Goal: Information Seeking & Learning: Check status

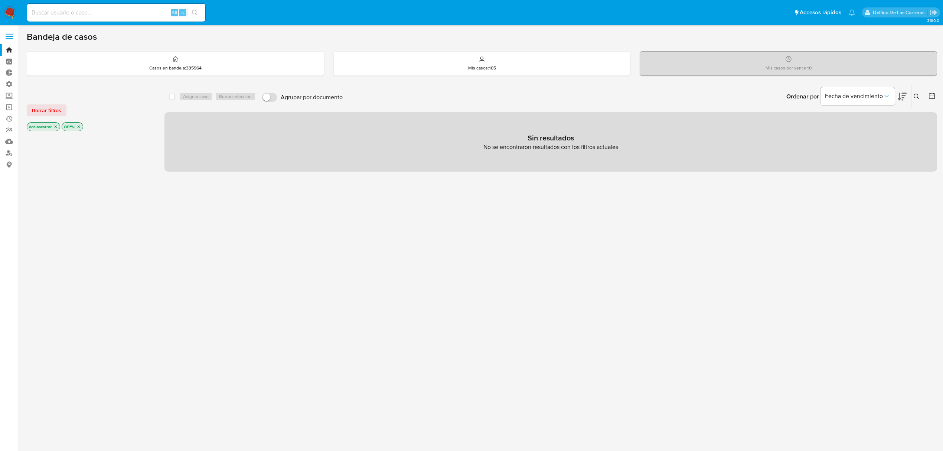
click at [127, 10] on input at bounding box center [116, 13] width 178 height 10
paste input "120500241"
type input "120500241"
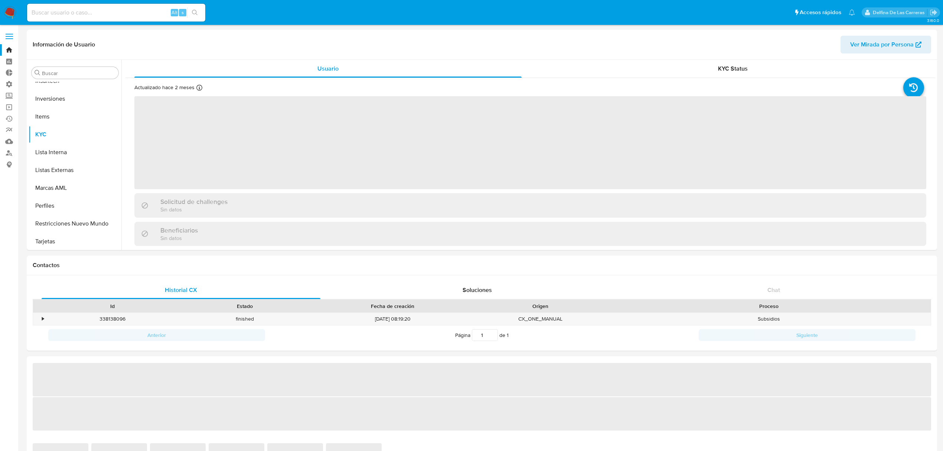
scroll to position [349, 0]
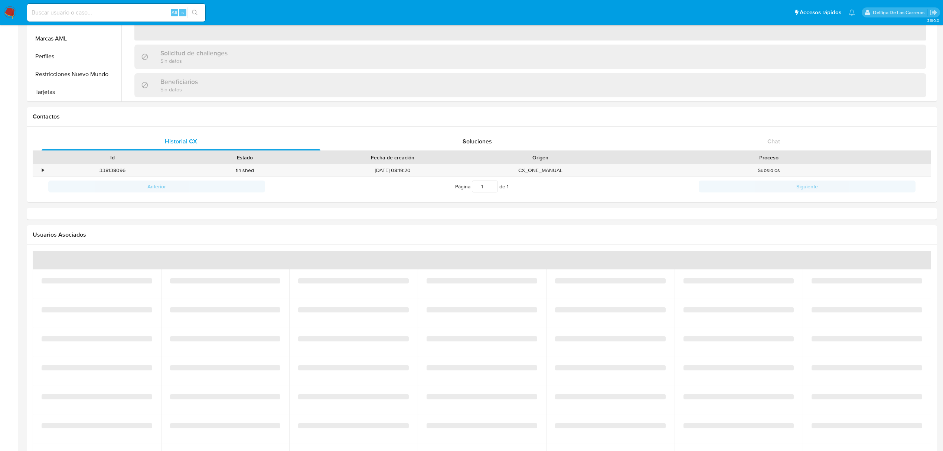
select select "10"
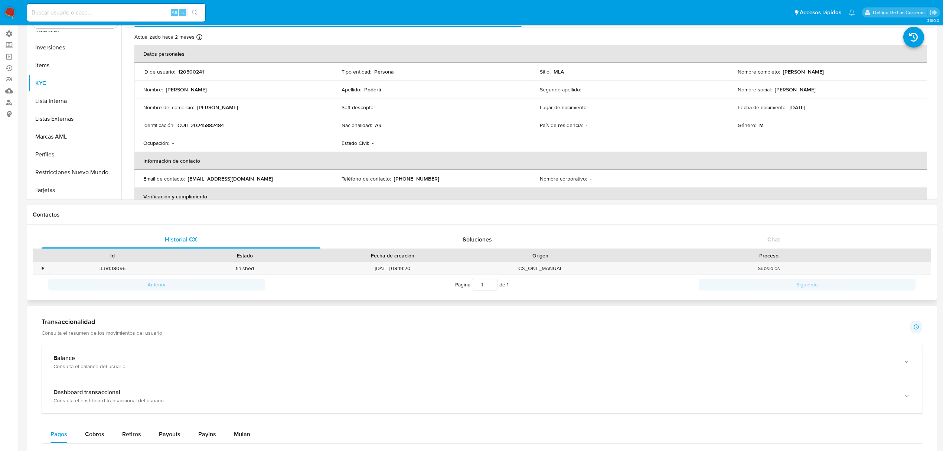
scroll to position [0, 0]
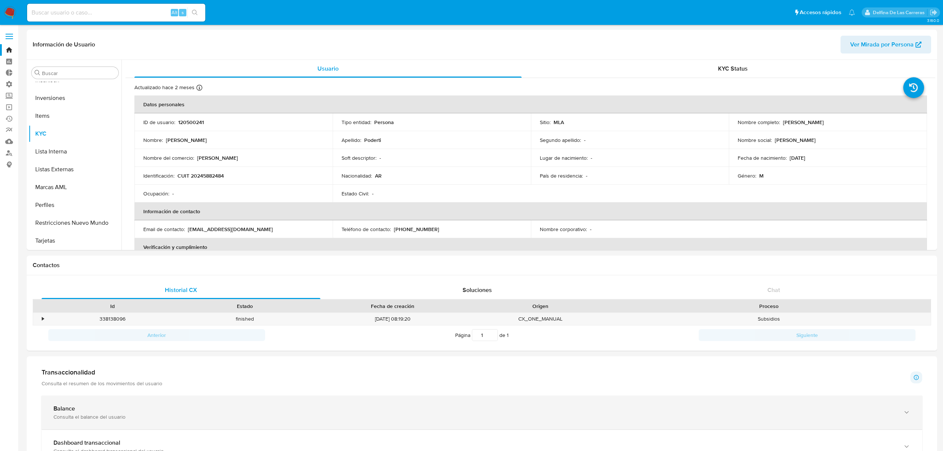
click at [151, 338] on div "Balance Consulta el balance del usuario" at bounding box center [474, 412] width 842 height 15
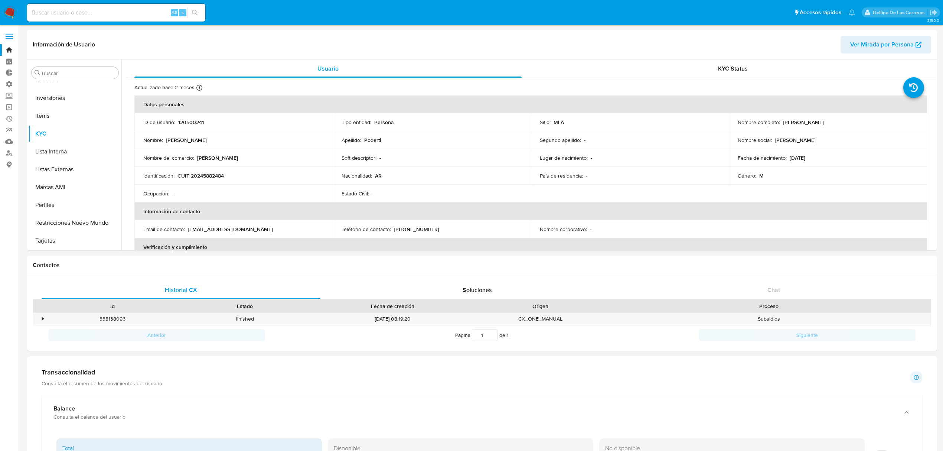
scroll to position [198, 0]
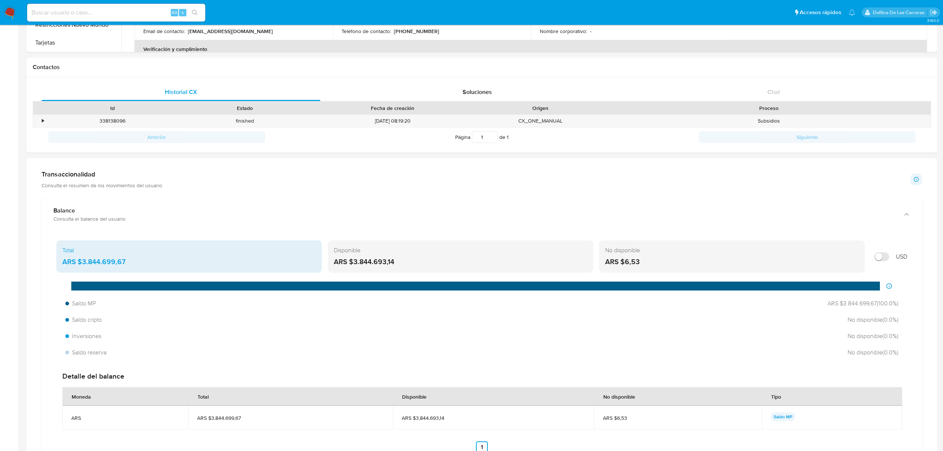
drag, startPoint x: 395, startPoint y: 263, endPoint x: 353, endPoint y: 266, distance: 42.1
click at [353, 266] on div "ARS $3.844.693,14" at bounding box center [460, 262] width 253 height 10
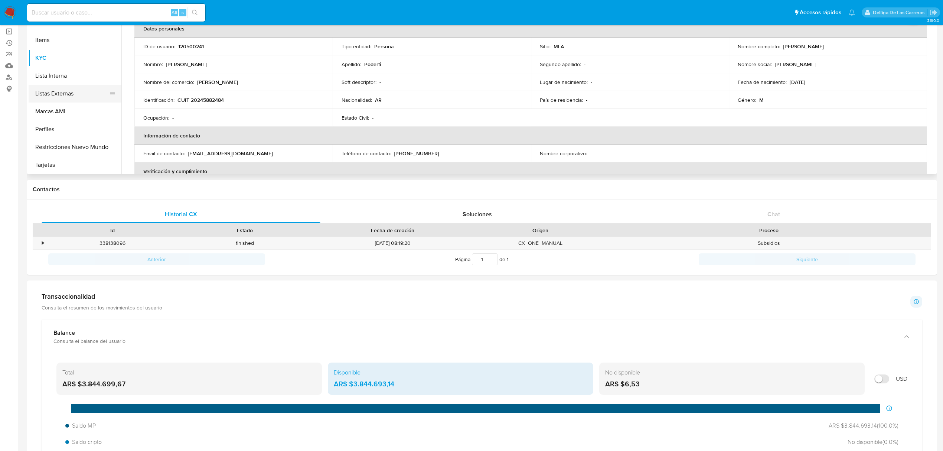
scroll to position [49, 0]
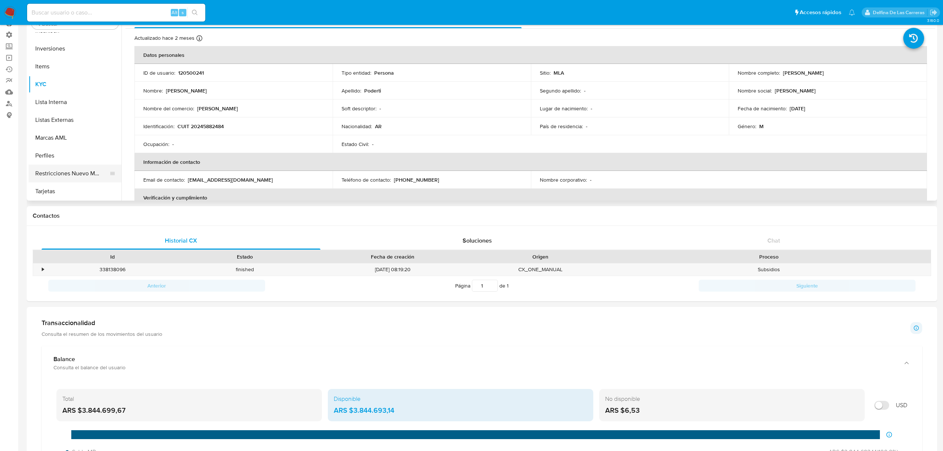
click at [82, 173] on button "Restricciones Nuevo Mundo" at bounding box center [72, 173] width 87 height 18
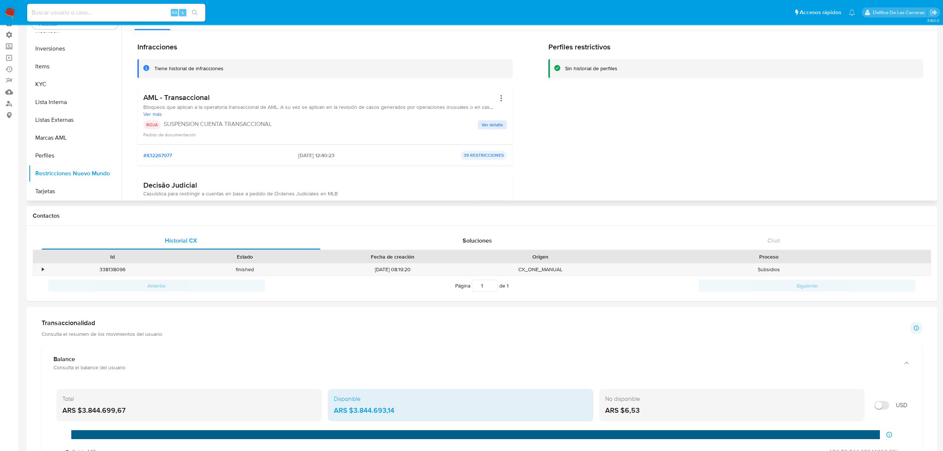
click at [484, 122] on span "Ver detalle" at bounding box center [492, 124] width 22 height 7
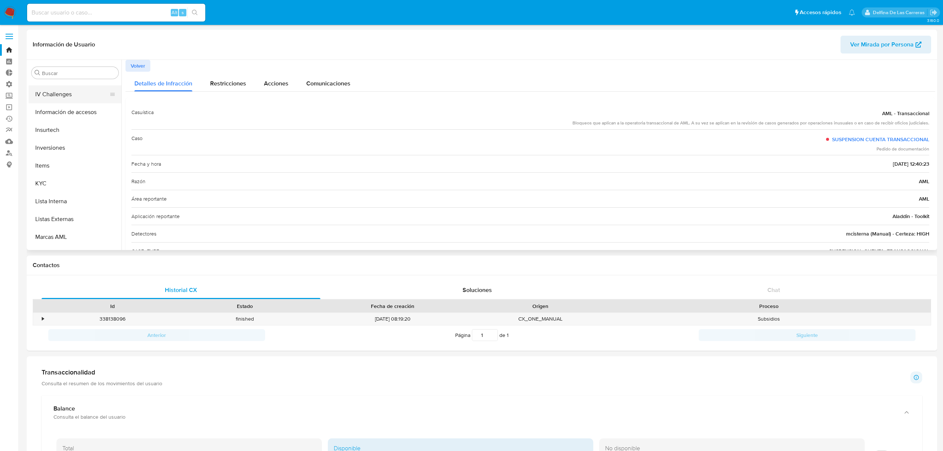
scroll to position [200, 0]
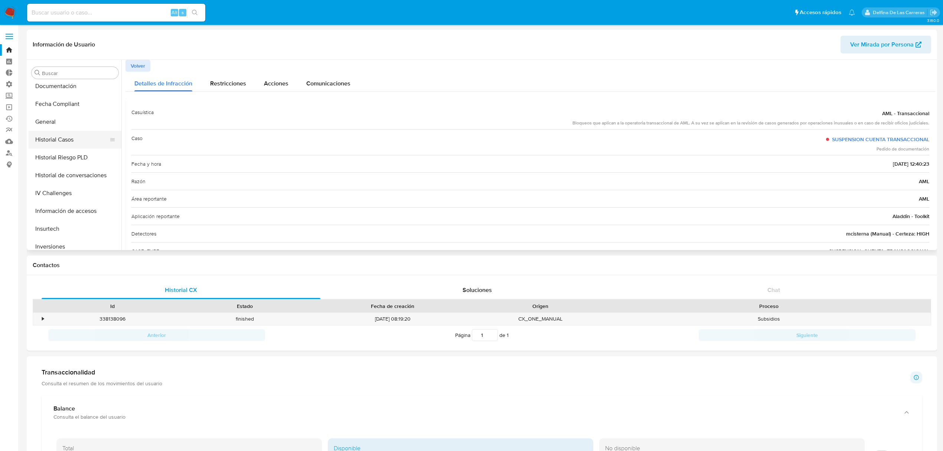
click at [73, 144] on button "Historial Casos" at bounding box center [72, 140] width 87 height 18
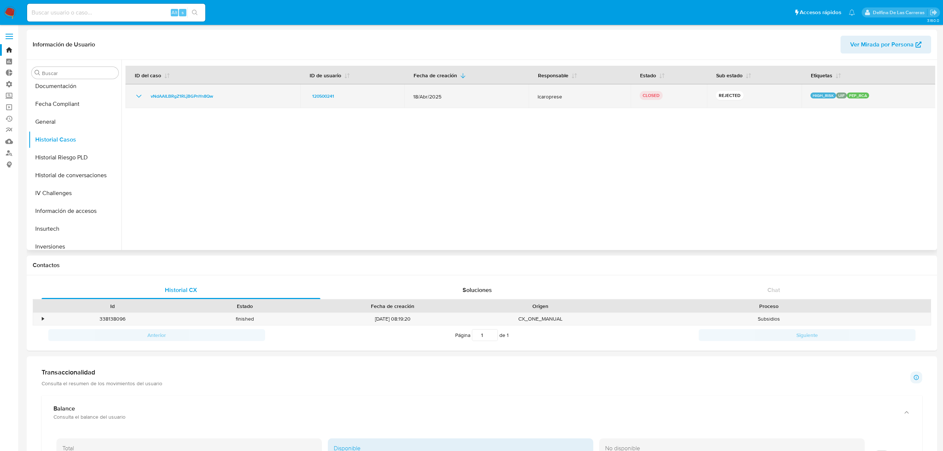
click at [139, 96] on icon "Mostrar/Ocultar" at bounding box center [138, 96] width 9 height 9
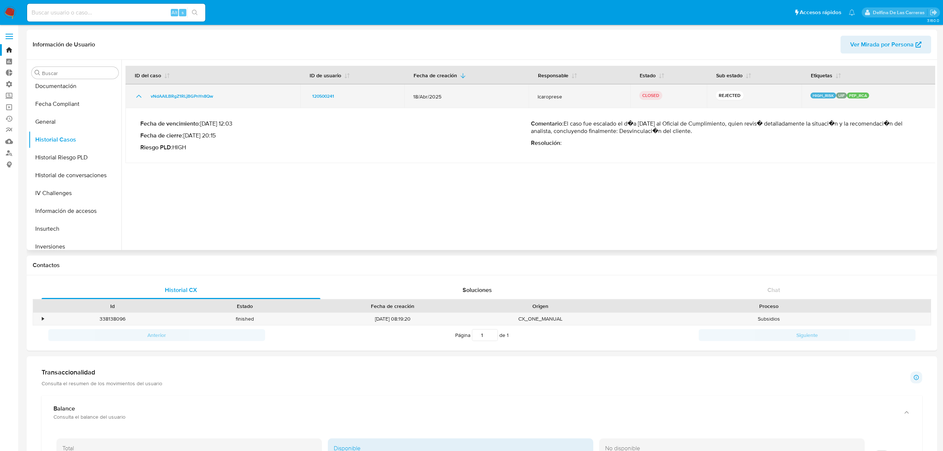
click at [143, 91] on td "vNdAAILBRgZ1RLjBGPnYn8Qw" at bounding box center [212, 96] width 175 height 24
click at [140, 92] on icon "Mostrar/Ocultar" at bounding box center [138, 96] width 9 height 9
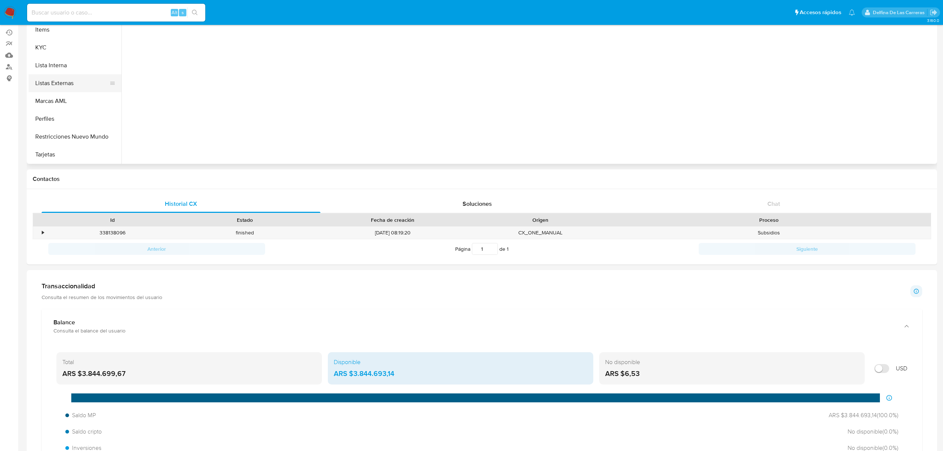
scroll to position [0, 0]
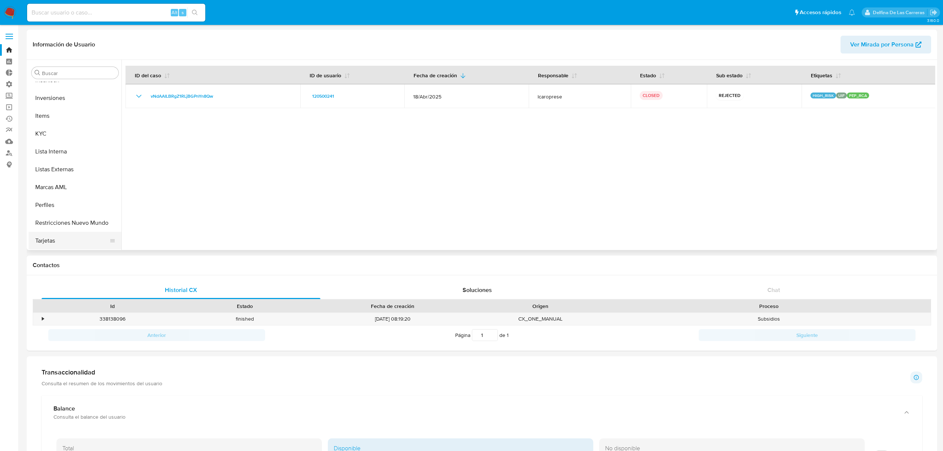
click at [59, 232] on ul "Anticipos de dinero Archivos adjuntos CBT CVU Cruces y Relaciones Créditos Cuen…" at bounding box center [75, 165] width 93 height 167
click at [62, 224] on button "Restricciones Nuevo Mundo" at bounding box center [72, 223] width 87 height 18
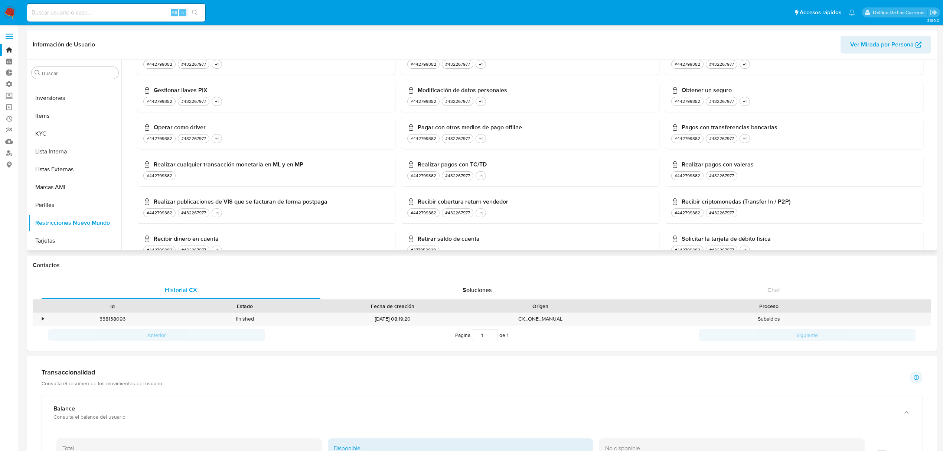
scroll to position [704, 0]
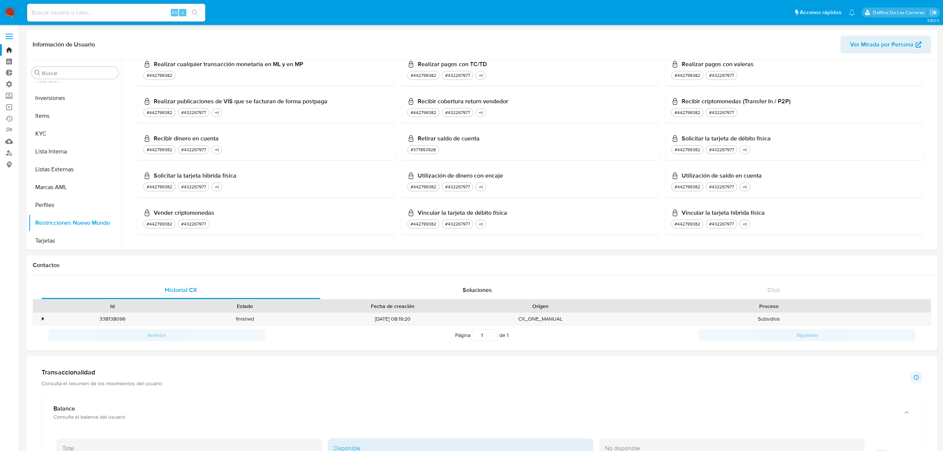
click at [64, 16] on input at bounding box center [116, 13] width 178 height 10
paste input "1035117601."
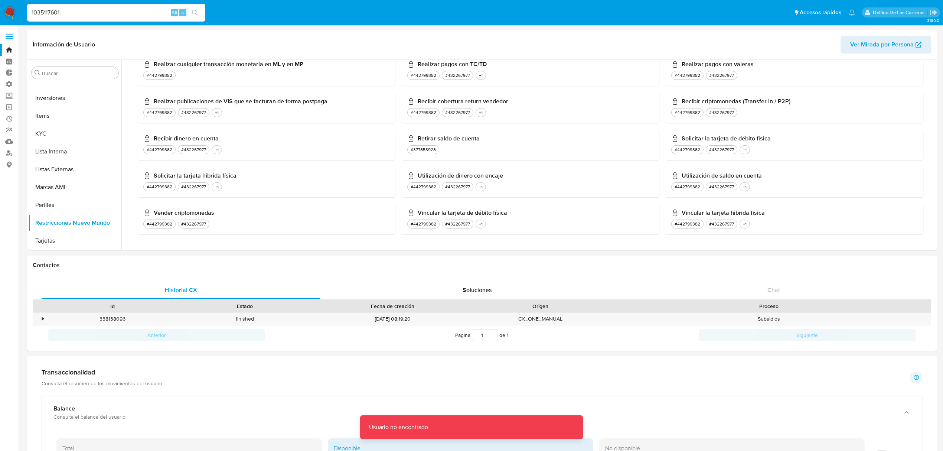
click at [83, 9] on input "1035117601." at bounding box center [116, 13] width 178 height 10
type input "1035117601"
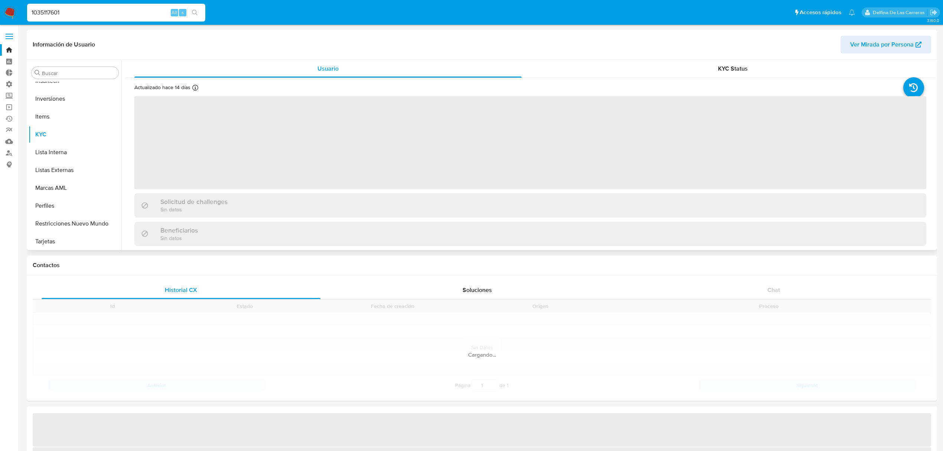
scroll to position [349, 0]
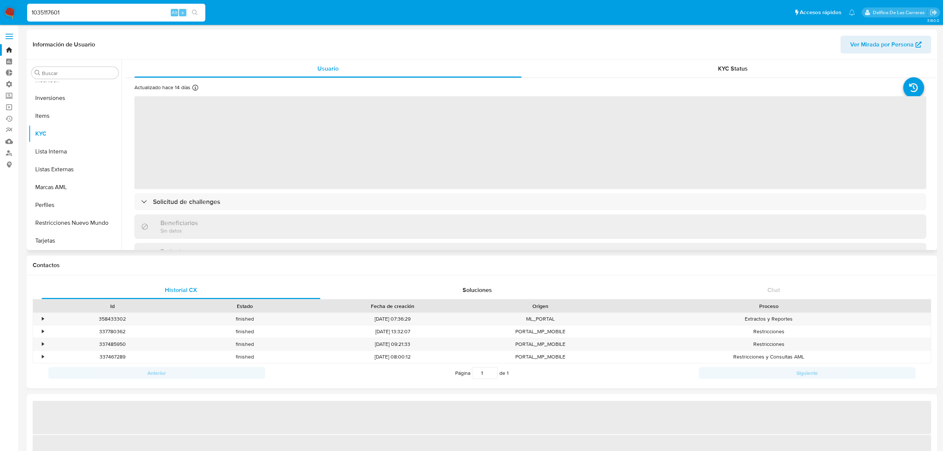
select select "10"
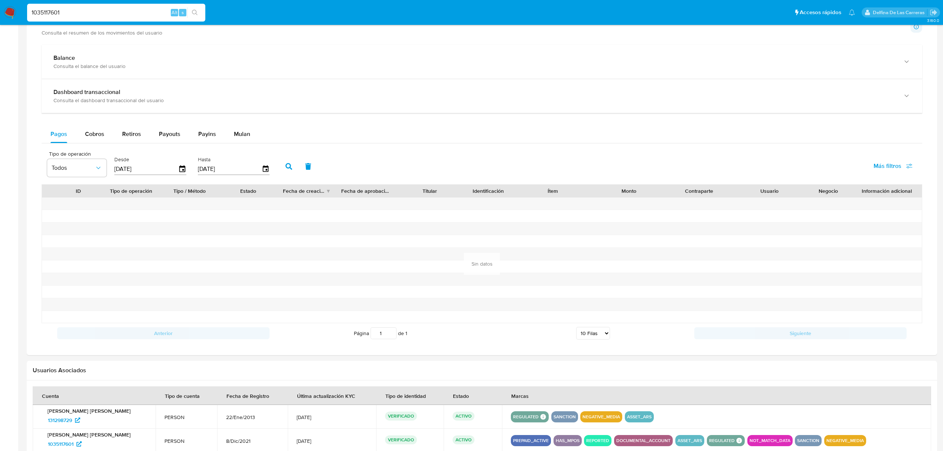
scroll to position [198, 0]
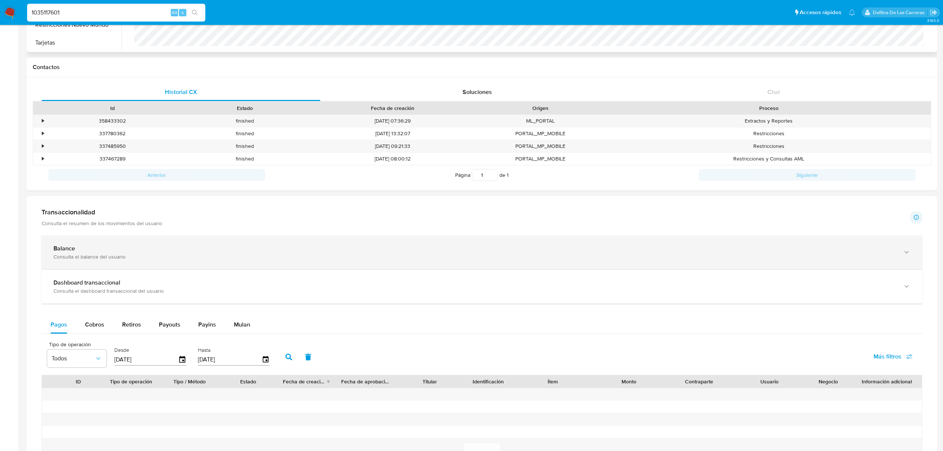
click at [125, 249] on div "Balance" at bounding box center [474, 248] width 842 height 7
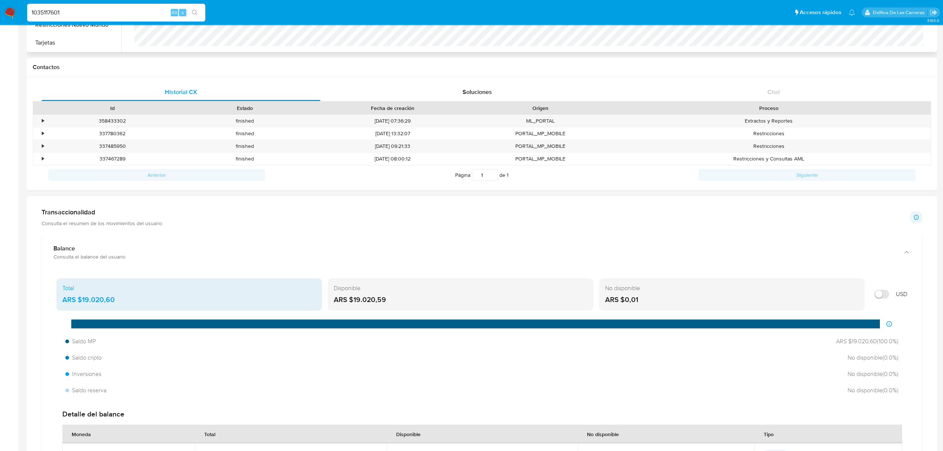
drag, startPoint x: 387, startPoint y: 304, endPoint x: 354, endPoint y: 305, distance: 33.4
click at [354, 304] on div "ARS $19.020,59" at bounding box center [460, 300] width 253 height 10
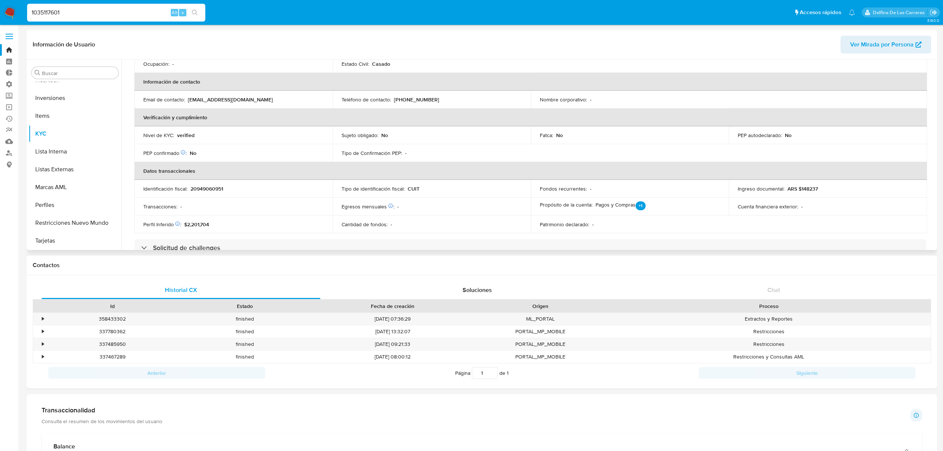
scroll to position [0, 0]
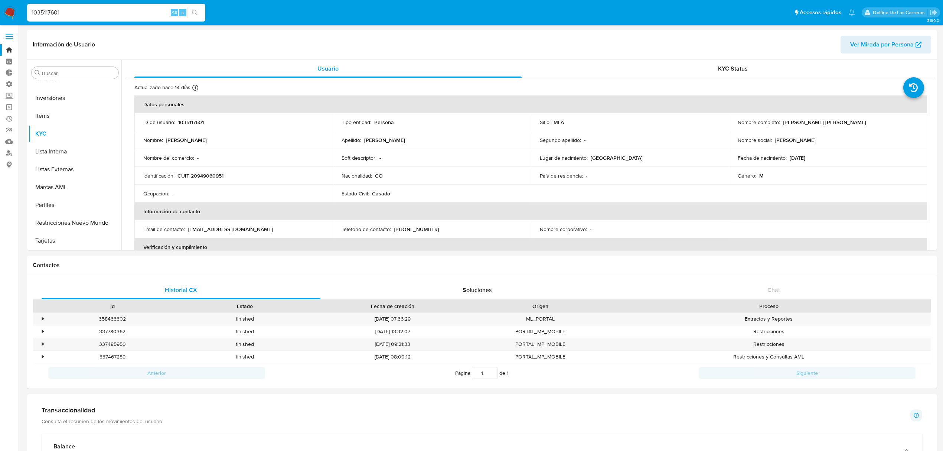
click at [33, 15] on input "1035117601" at bounding box center [116, 13] width 178 height 10
click at [51, 9] on input "1035117601" at bounding box center [116, 13] width 178 height 10
paste input "20500241"
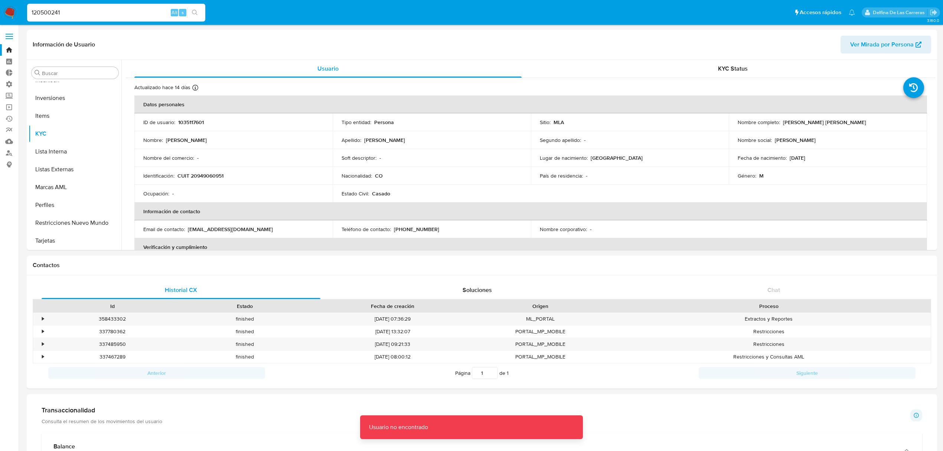
click at [100, 11] on input "120500241" at bounding box center [116, 13] width 178 height 10
type input "120500241"
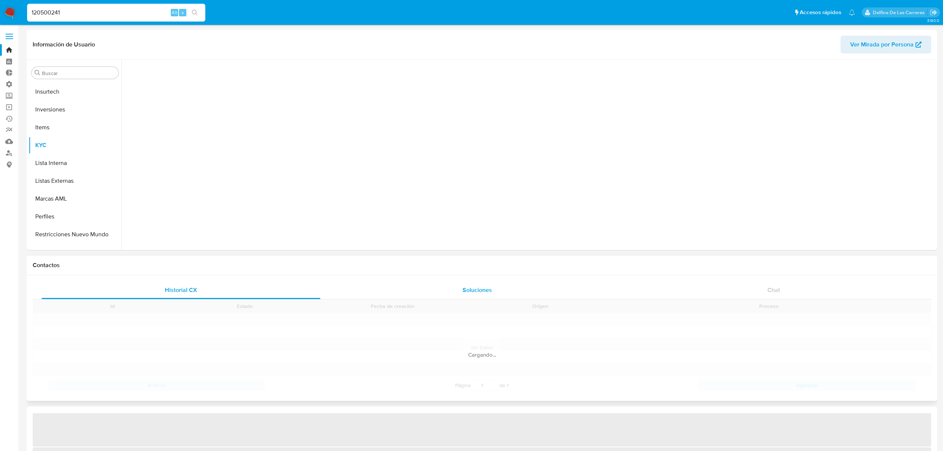
scroll to position [349, 0]
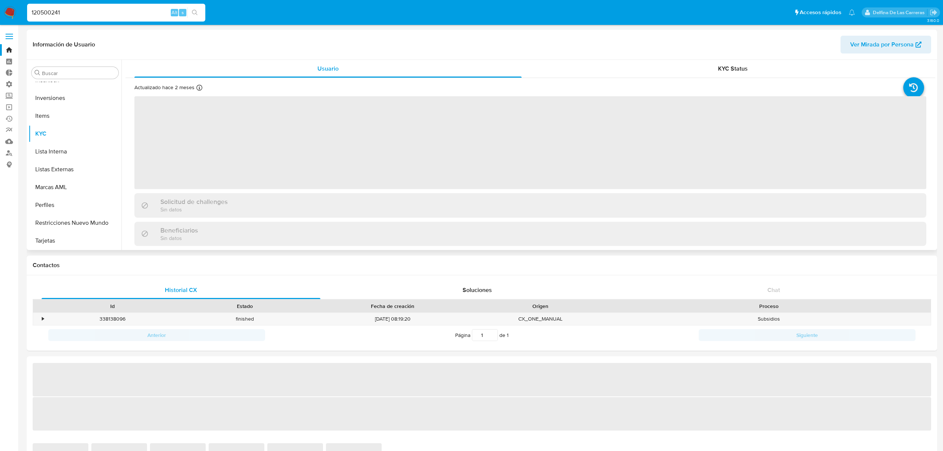
select select "10"
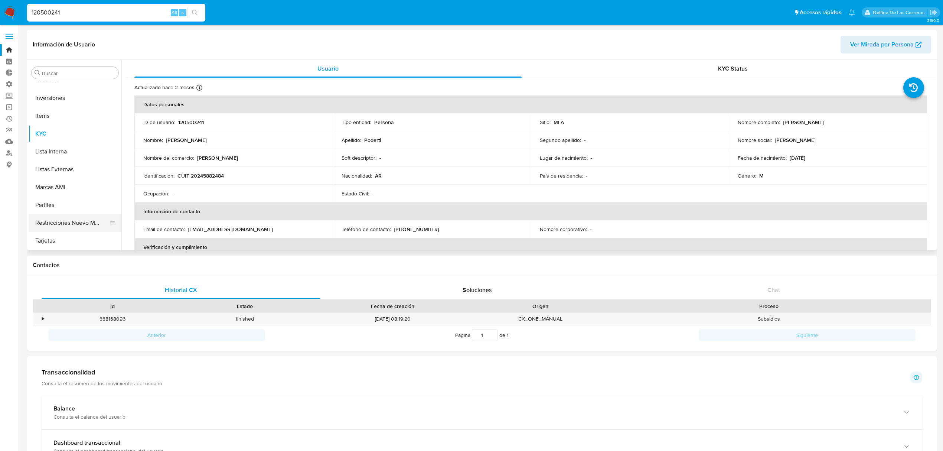
click at [55, 219] on button "Restricciones Nuevo Mundo" at bounding box center [72, 223] width 87 height 18
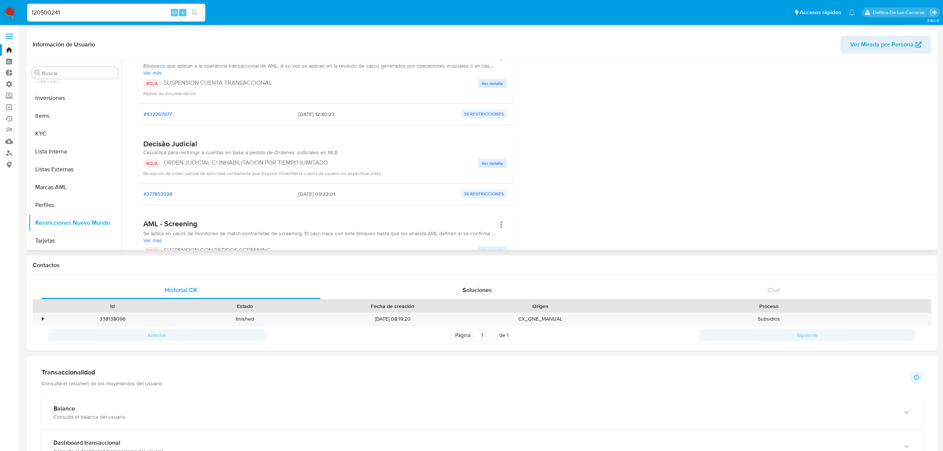
scroll to position [99, 0]
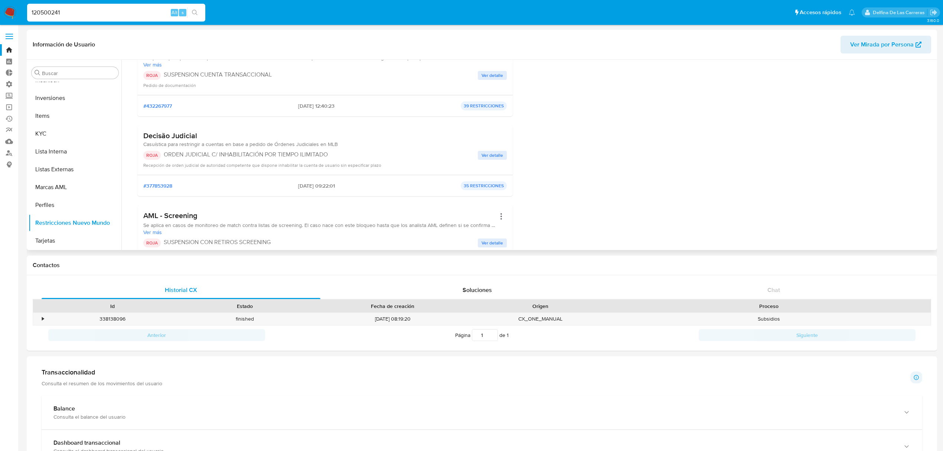
click at [476, 182] on p "35 RESTRICCIONES" at bounding box center [484, 185] width 46 height 9
click at [489, 156] on span "Ver detalle" at bounding box center [492, 154] width 22 height 7
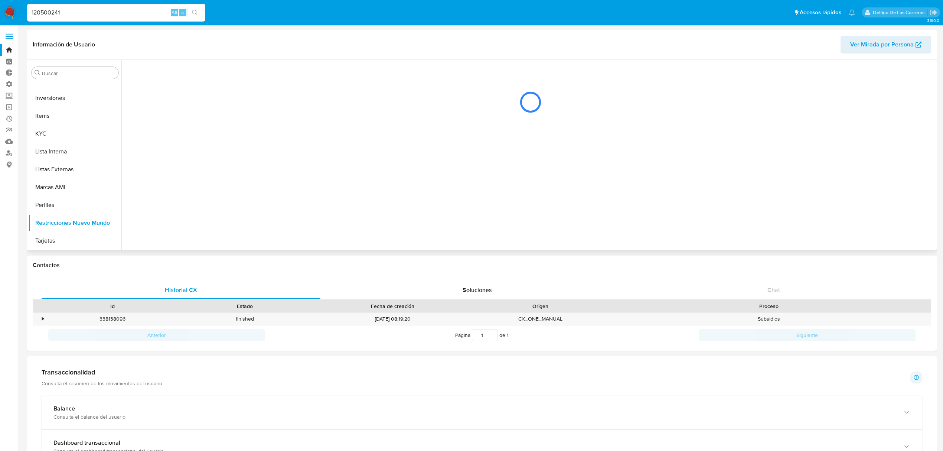
scroll to position [0, 0]
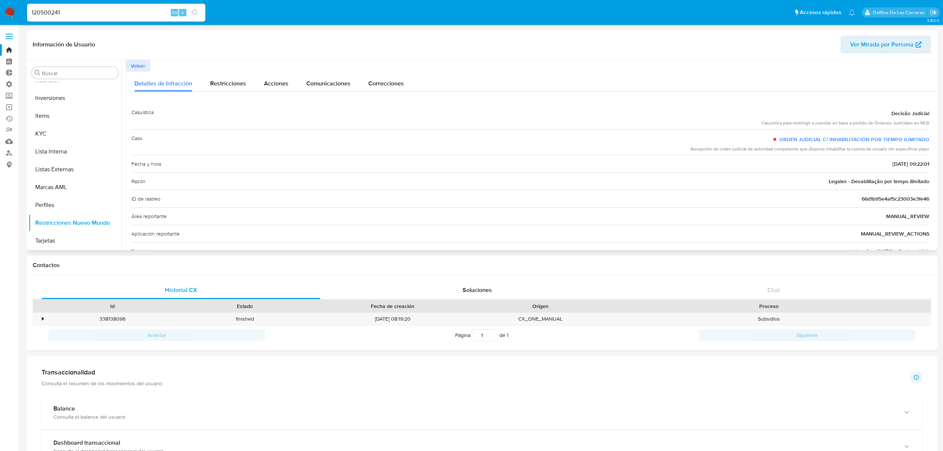
drag, startPoint x: 907, startPoint y: 180, endPoint x: 928, endPoint y: 180, distance: 20.4
click at [712, 180] on div "Casuística Decisão Judicial Casuística para restringir a cuentas en base a pedi…" at bounding box center [529, 217] width 809 height 238
click at [712, 187] on div "Razón Legales - Desabilitação por tempo ilimitado" at bounding box center [530, 180] width 798 height 17
drag, startPoint x: 836, startPoint y: 124, endPoint x: 937, endPoint y: 122, distance: 101.3
click at [712, 122] on main "3.160.0 Información de Usuario Ver Mirada por Persona Buscar Anticipos de diner…" at bounding box center [471, 423] width 943 height 846
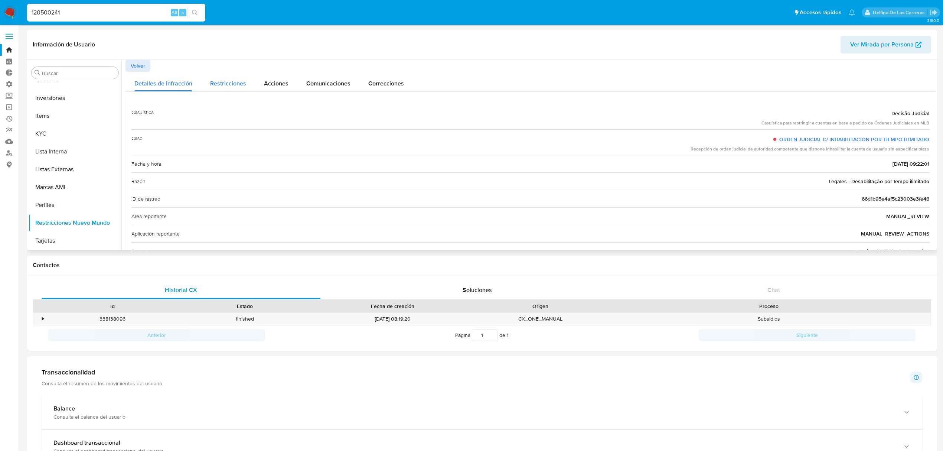
click at [224, 85] on span "Restricciones" at bounding box center [228, 83] width 36 height 9
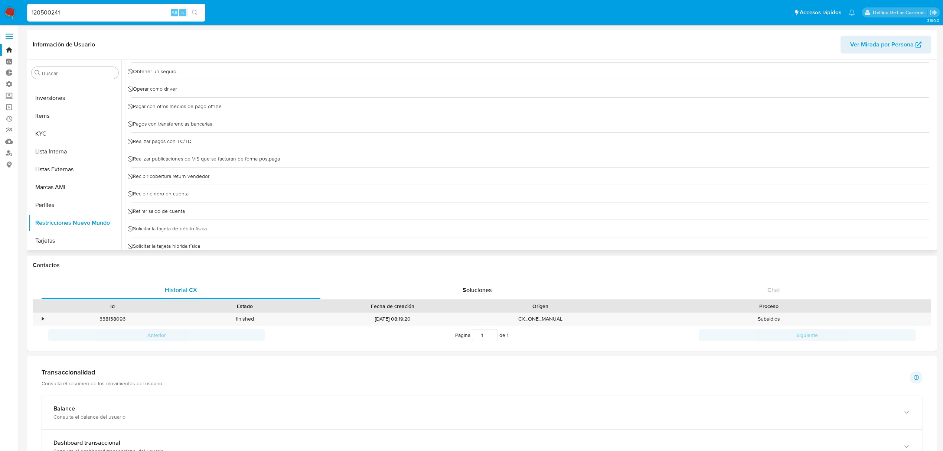
scroll to position [483, 0]
drag, startPoint x: 181, startPoint y: 118, endPoint x: 196, endPoint y: 118, distance: 15.2
click at [193, 118] on div "⃠ Retirar saldo de cuenta" at bounding box center [530, 120] width 798 height 17
click at [229, 120] on div "⃠ Retirar saldo de cuenta" at bounding box center [530, 120] width 798 height 17
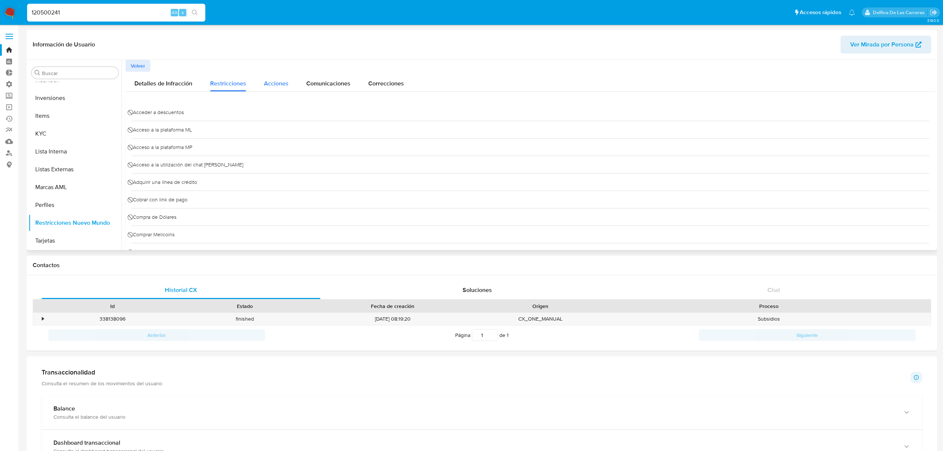
click at [276, 82] on span "Acciones" at bounding box center [276, 83] width 24 height 9
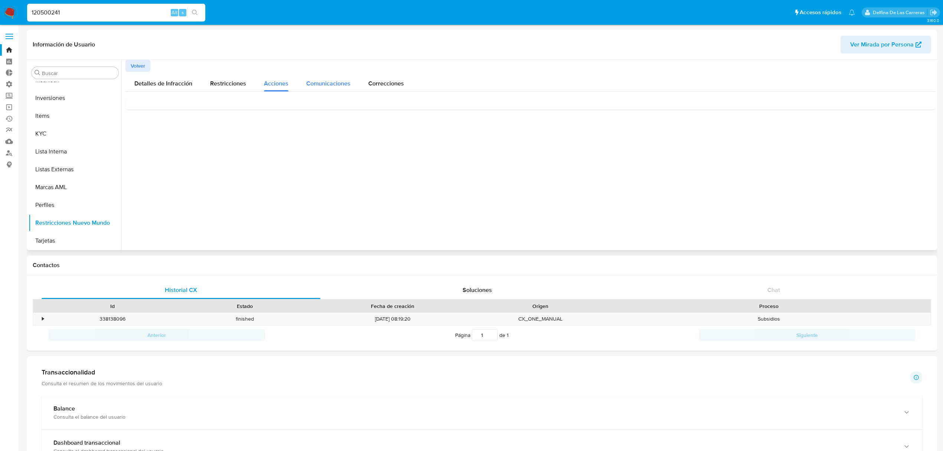
click at [327, 89] on div "Comunicaciones" at bounding box center [328, 82] width 44 height 20
click at [377, 79] on span "Correcciones" at bounding box center [386, 83] width 36 height 9
click at [153, 85] on span "Detalles de Infracción" at bounding box center [163, 83] width 58 height 9
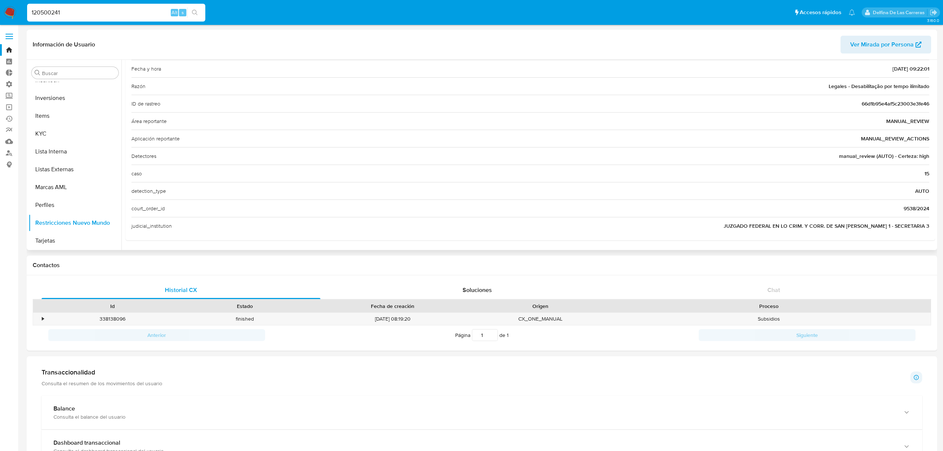
scroll to position [96, 0]
drag, startPoint x: 919, startPoint y: 174, endPoint x: 934, endPoint y: 174, distance: 15.2
click at [712, 174] on div at bounding box center [527, 155] width 813 height 190
drag, startPoint x: 839, startPoint y: 155, endPoint x: 926, endPoint y: 164, distance: 86.6
click at [712, 163] on div "Detectores manual_review (AUTO) - Certeza: high" at bounding box center [530, 155] width 798 height 17
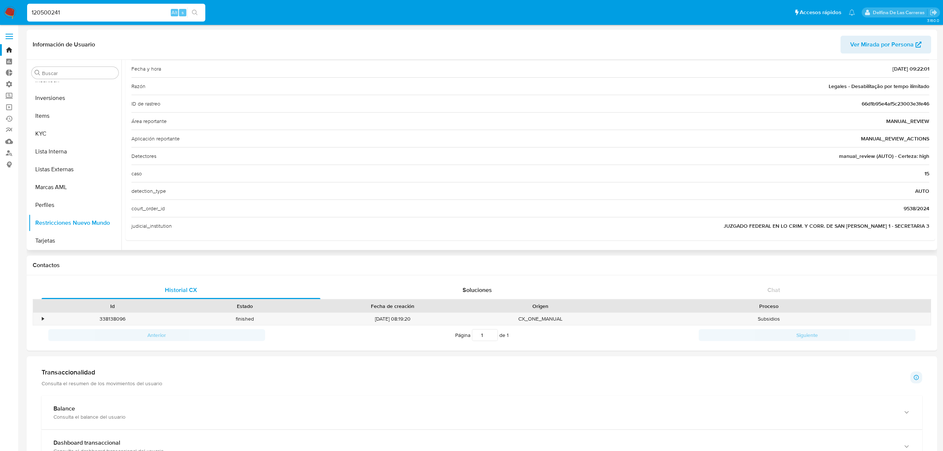
click at [712, 194] on div "detection_type AUTO" at bounding box center [530, 190] width 798 height 17
drag, startPoint x: 735, startPoint y: 225, endPoint x: 938, endPoint y: 237, distance: 203.3
click at [712, 237] on main "3.160.0 Información de Usuario Ver Mirada por Persona Buscar Anticipos de diner…" at bounding box center [471, 423] width 943 height 846
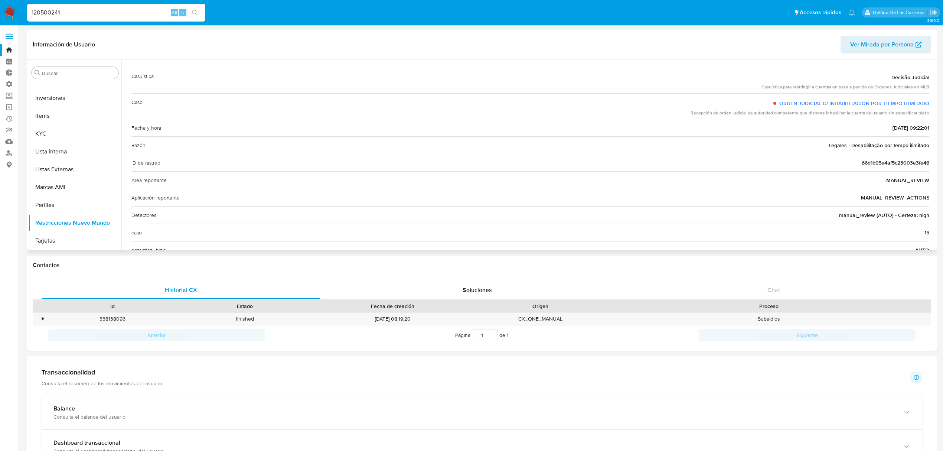
scroll to position [0, 0]
